Goal: Task Accomplishment & Management: Manage account settings

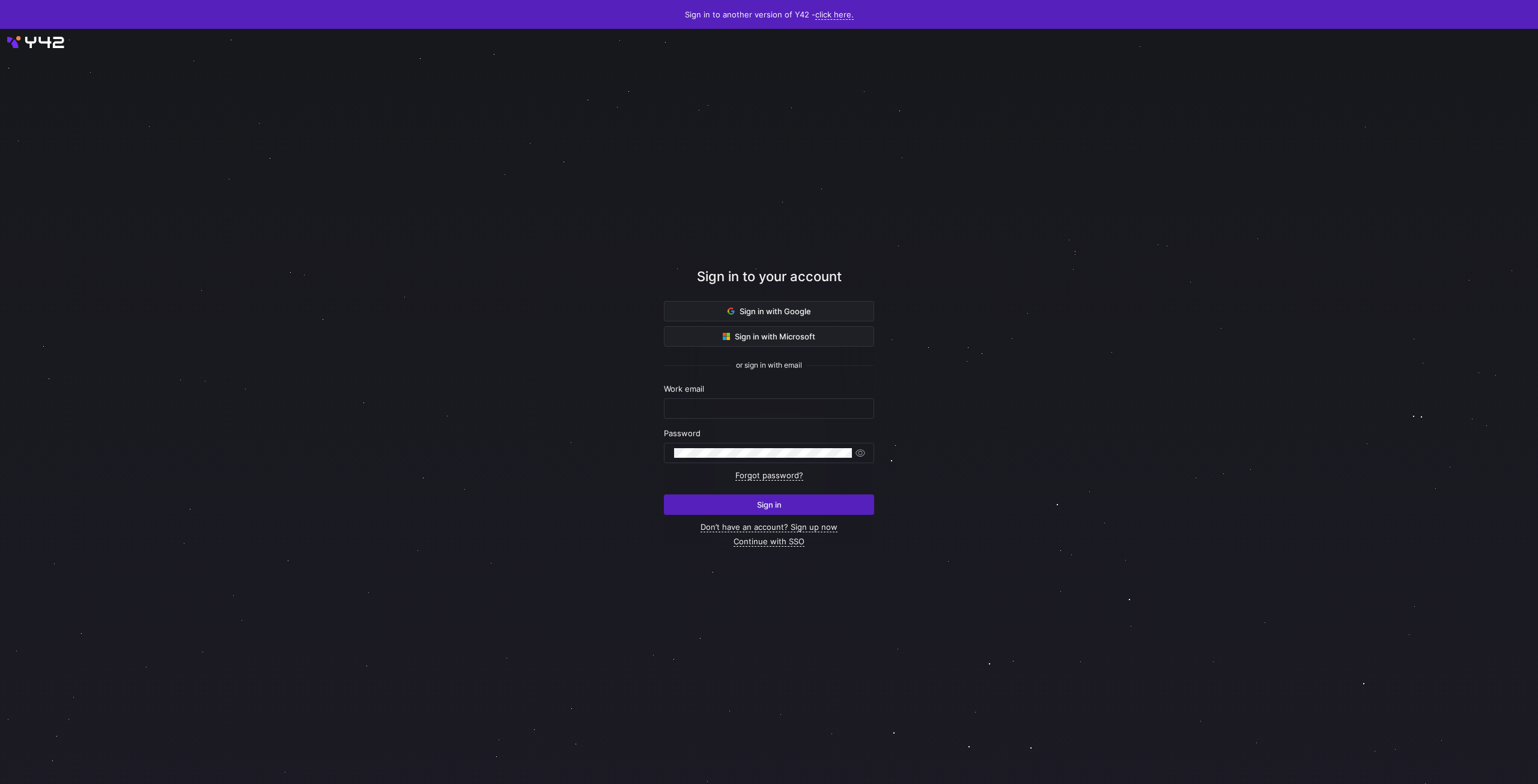
click at [749, 394] on div "Work email" at bounding box center [769, 400] width 210 height 35
click at [760, 414] on div at bounding box center [768, 408] width 190 height 19
click at [770, 409] on input "text" at bounding box center [768, 408] width 190 height 10
click at [464, 416] on div at bounding box center [769, 406] width 1384 height 679
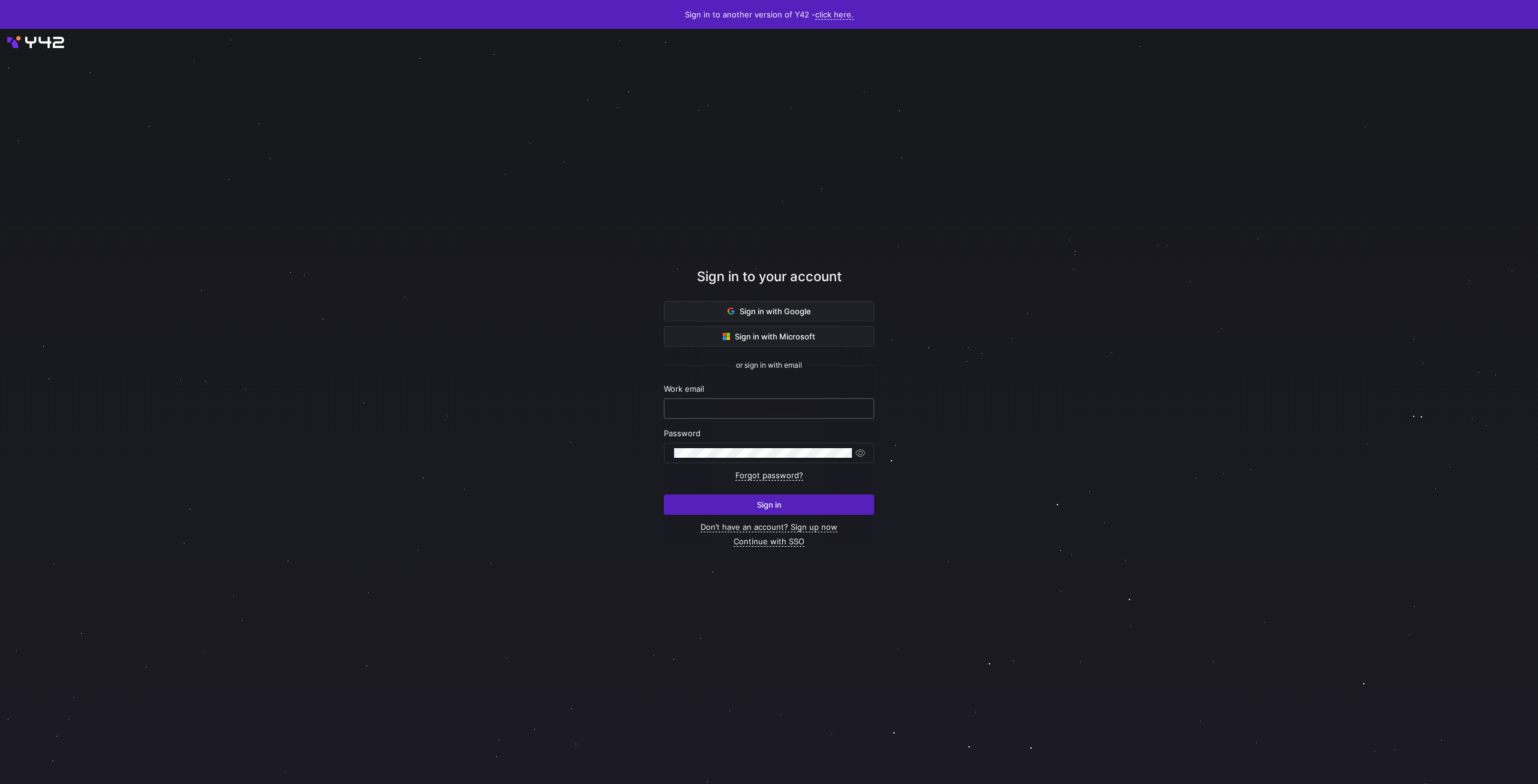
click at [805, 408] on input "text" at bounding box center [768, 408] width 190 height 10
type input "[EMAIL_ADDRESS][DOMAIN_NAME]"
click at [770, 504] on span "Sign in" at bounding box center [769, 504] width 25 height 10
